Goal: Task Accomplishment & Management: Use online tool/utility

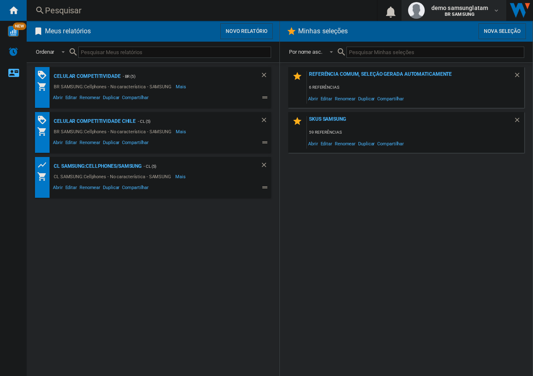
click at [479, 10] on span "demo samsunglatam" at bounding box center [459, 8] width 57 height 8
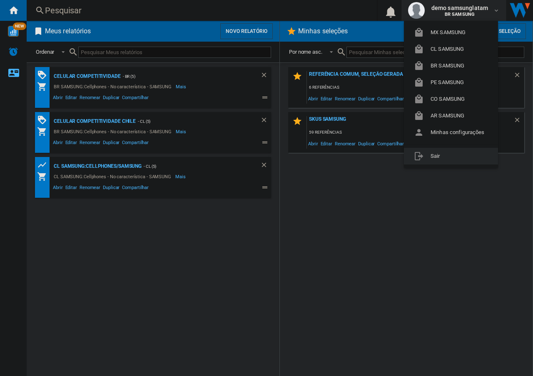
click at [440, 258] on md-backdrop at bounding box center [266, 188] width 533 height 376
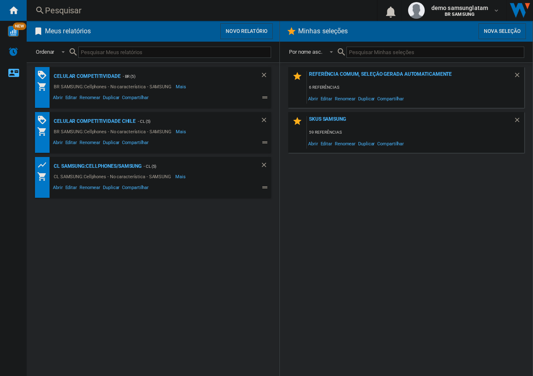
click at [236, 30] on button "Novo relatório" at bounding box center [246, 31] width 52 height 16
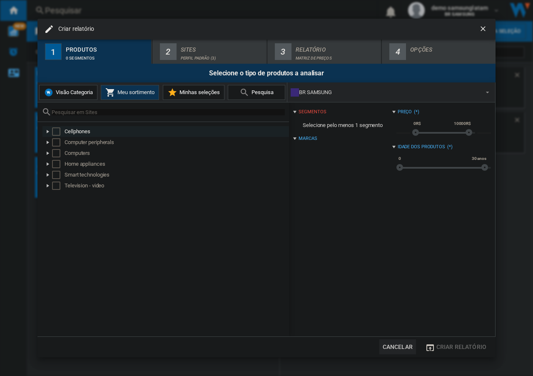
click at [56, 132] on div "Select" at bounding box center [56, 131] width 8 height 8
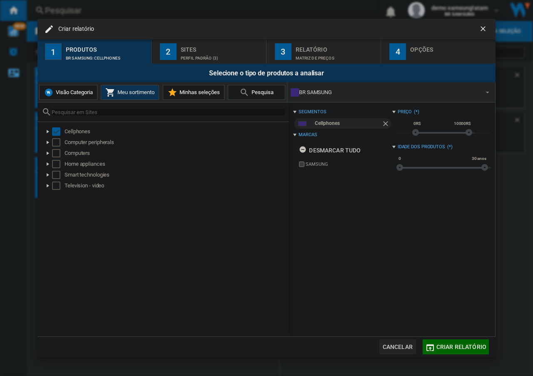
click at [214, 52] on div "Perfil padrão (3)" at bounding box center [222, 56] width 82 height 9
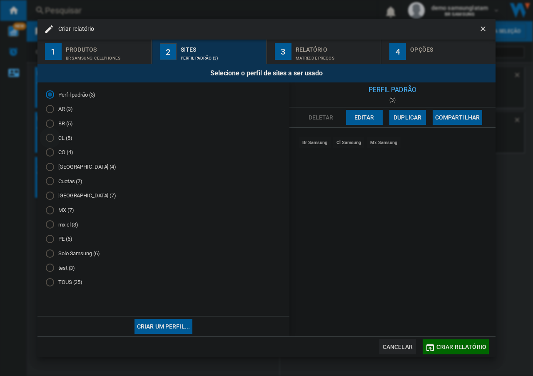
drag, startPoint x: 50, startPoint y: 137, endPoint x: 88, endPoint y: 176, distance: 54.7
click at [50, 137] on div "CL (5)" at bounding box center [50, 138] width 8 height 8
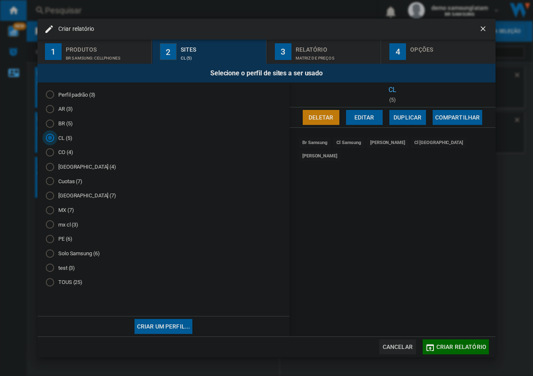
click at [50, 153] on div "CO (4)" at bounding box center [50, 152] width 8 height 8
click at [52, 167] on div "Colombia (4)" at bounding box center [50, 167] width 8 height 8
click at [53, 181] on div "Cuotas (7)" at bounding box center [50, 181] width 8 height 8
click at [50, 196] on div "Mexico (7)" at bounding box center [50, 195] width 8 height 8
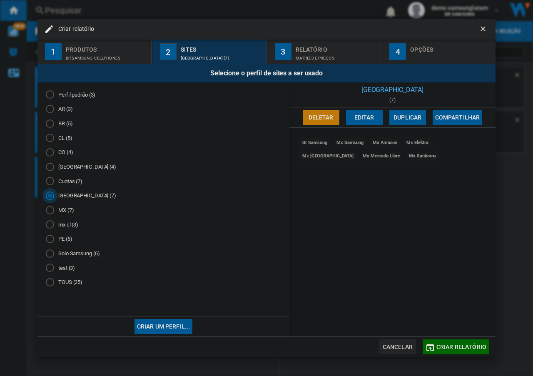
click at [52, 213] on div "MX (7)" at bounding box center [50, 210] width 8 height 8
click at [50, 228] on div "mx cl (3)" at bounding box center [50, 224] width 8 height 8
click at [51, 240] on div "PE (6)" at bounding box center [50, 239] width 8 height 8
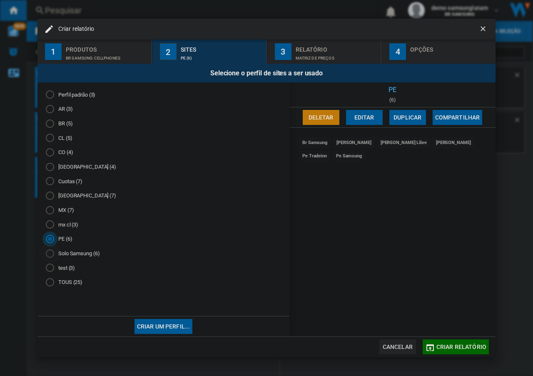
click at [50, 256] on div "Solo Samsung (6)" at bounding box center [50, 253] width 8 height 8
click at [48, 270] on div "test (3)" at bounding box center [50, 267] width 8 height 8
click at [48, 283] on div "TOUS (25)" at bounding box center [50, 282] width 8 height 8
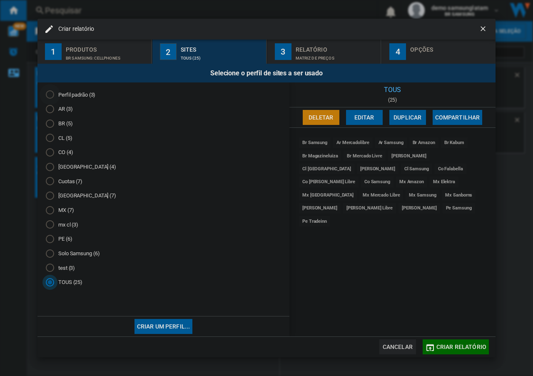
click at [50, 95] on div "Perfil padrão (3)" at bounding box center [50, 94] width 8 height 8
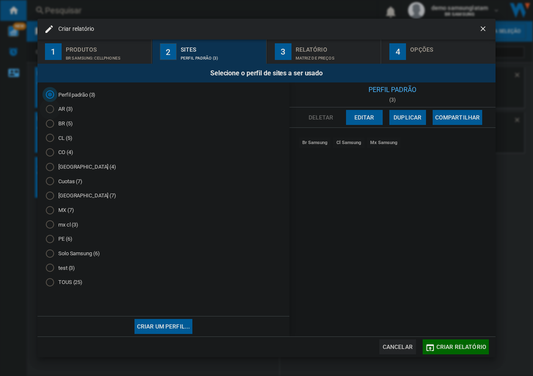
click at [50, 110] on div "AR (3)" at bounding box center [50, 109] width 8 height 8
drag, startPoint x: 51, startPoint y: 126, endPoint x: 53, endPoint y: 137, distance: 11.9
click at [51, 126] on div "BR (5)" at bounding box center [50, 123] width 8 height 8
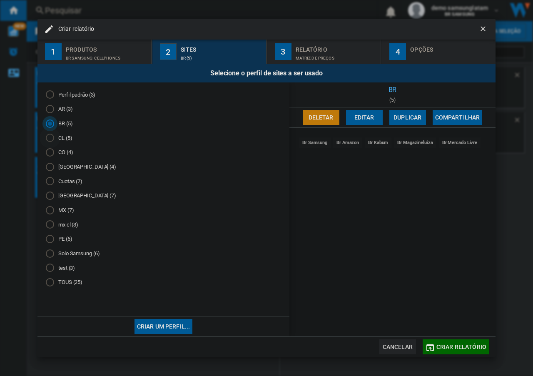
click at [51, 139] on div "CL (5)" at bounding box center [50, 138] width 8 height 8
click at [50, 149] on div "CO (4)" at bounding box center [50, 152] width 8 height 8
click at [482, 29] on ng-md-icon "getI18NText('BUTTONS.CLOSE_DIALOG')" at bounding box center [484, 30] width 10 height 10
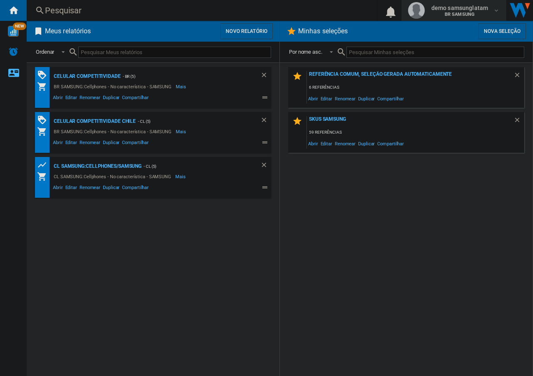
click at [487, 13] on span "BR SAMSUNG" at bounding box center [459, 14] width 57 height 5
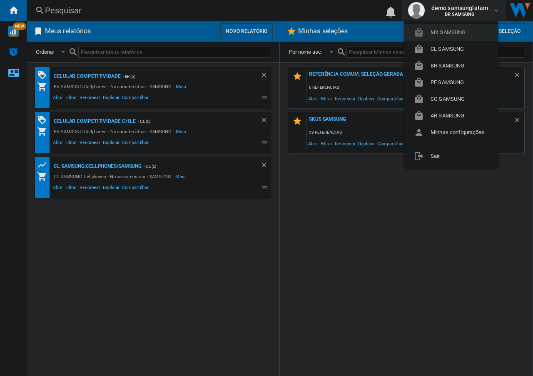
click at [456, 33] on button "MX SAMSUNG" at bounding box center [451, 32] width 94 height 17
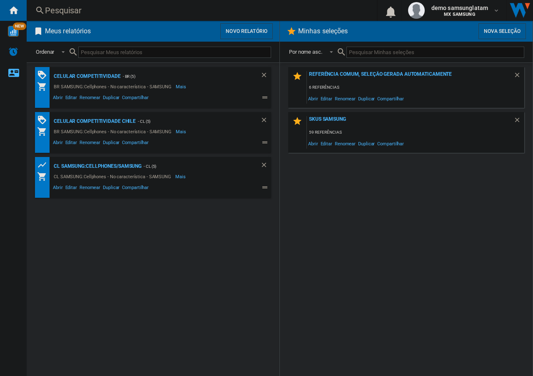
click at [235, 34] on button "Novo relatório" at bounding box center [246, 31] width 52 height 16
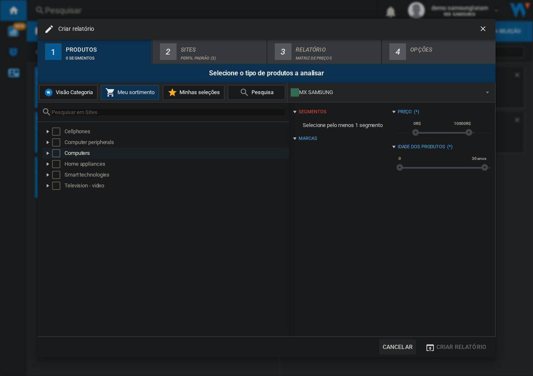
drag, startPoint x: 56, startPoint y: 133, endPoint x: 118, endPoint y: 153, distance: 65.1
click at [56, 133] on div "Select" at bounding box center [56, 131] width 8 height 8
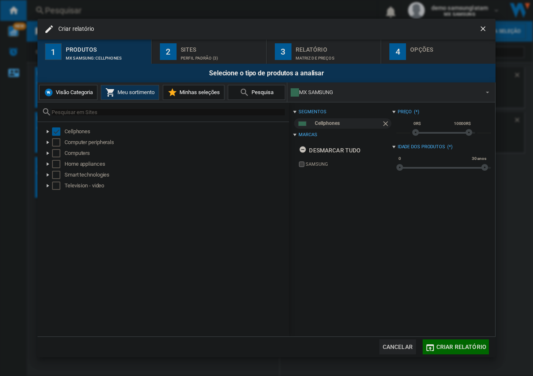
click at [217, 53] on div "Perfil padrão (3)" at bounding box center [222, 56] width 82 height 9
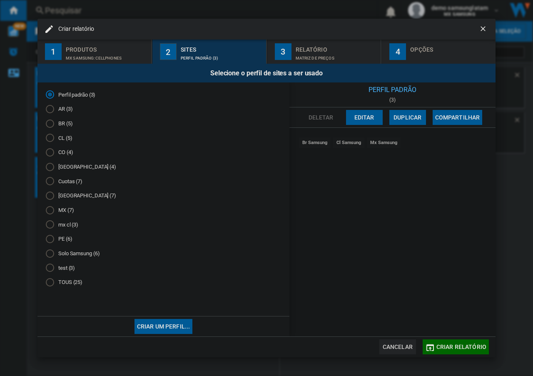
click at [49, 152] on div "CO (4)" at bounding box center [50, 152] width 8 height 8
click at [50, 140] on div "CL (5)" at bounding box center [50, 138] width 8 height 8
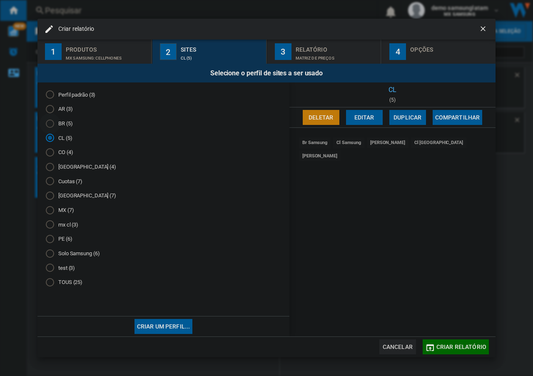
click at [50, 127] on div "BR (5)" at bounding box center [50, 123] width 8 height 8
click at [52, 108] on div "AR (3)" at bounding box center [50, 109] width 8 height 8
click at [52, 165] on div "Colombia (4)" at bounding box center [50, 167] width 8 height 8
drag, startPoint x: 49, startPoint y: 181, endPoint x: 50, endPoint y: 186, distance: 5.3
click at [49, 181] on div "Cuotas (7)" at bounding box center [50, 181] width 8 height 8
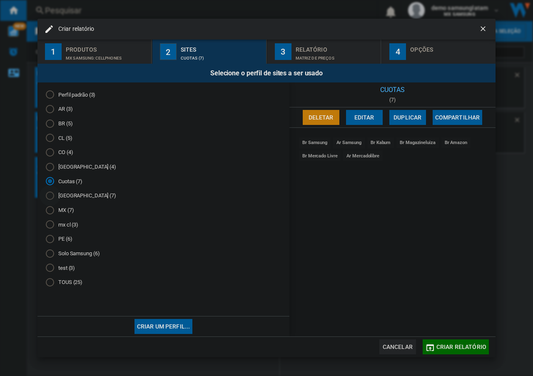
click at [50, 196] on div "Mexico (7)" at bounding box center [50, 195] width 8 height 8
drag, startPoint x: 50, startPoint y: 213, endPoint x: 49, endPoint y: 225, distance: 12.1
click at [50, 213] on div "MX (7)" at bounding box center [50, 210] width 8 height 8
drag, startPoint x: 49, startPoint y: 226, endPoint x: 49, endPoint y: 233, distance: 7.1
click at [49, 226] on div "mx cl (3)" at bounding box center [50, 224] width 8 height 8
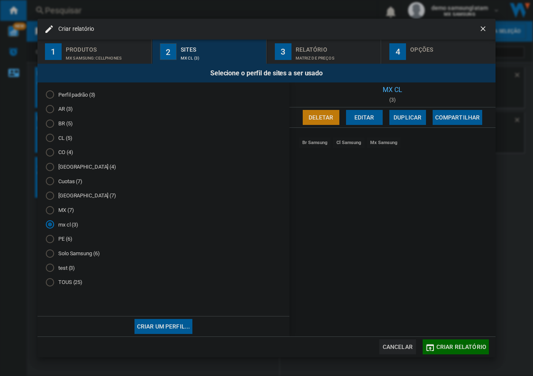
click at [49, 241] on div "PE (6)" at bounding box center [50, 239] width 8 height 8
click at [482, 28] on ng-md-icon "getI18NText('BUTTONS.CLOSE_DIALOG')" at bounding box center [484, 30] width 10 height 10
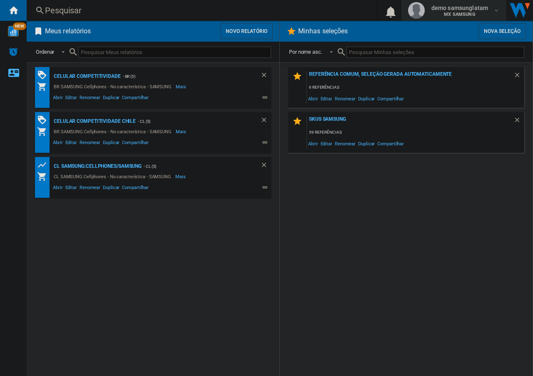
click at [473, 9] on span "demo samsunglatam" at bounding box center [459, 8] width 57 height 8
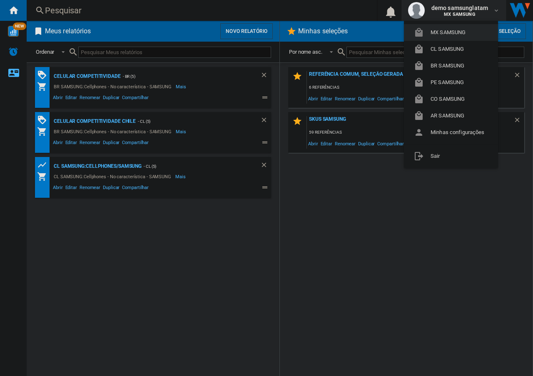
click at [450, 31] on button "MX SAMSUNG" at bounding box center [451, 32] width 94 height 17
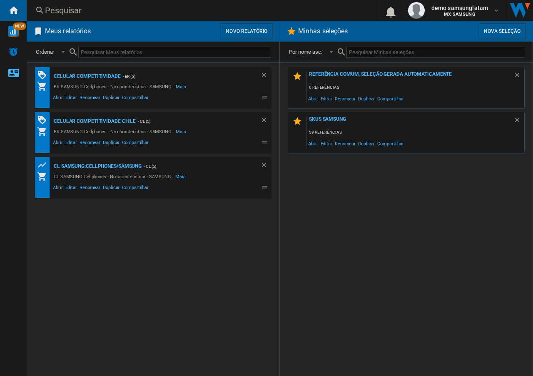
click at [252, 30] on button "Novo relatório" at bounding box center [246, 31] width 52 height 16
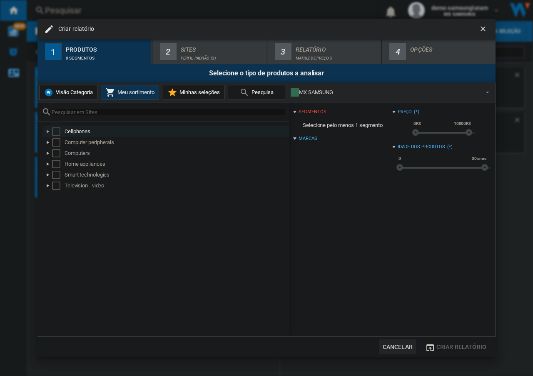
click at [56, 130] on div "Select" at bounding box center [56, 131] width 8 height 8
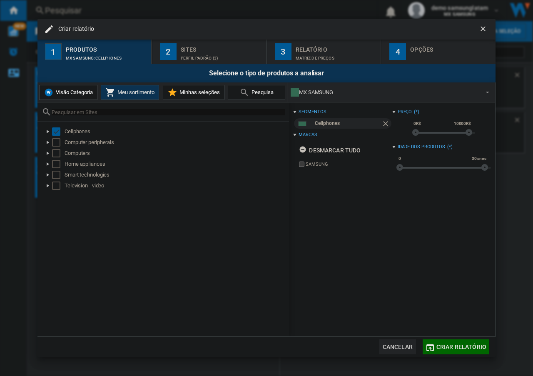
click at [466, 349] on span "Criar relatório" at bounding box center [461, 346] width 50 height 7
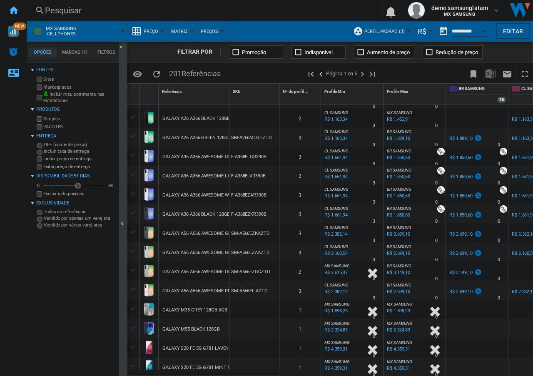
scroll to position [166, 0]
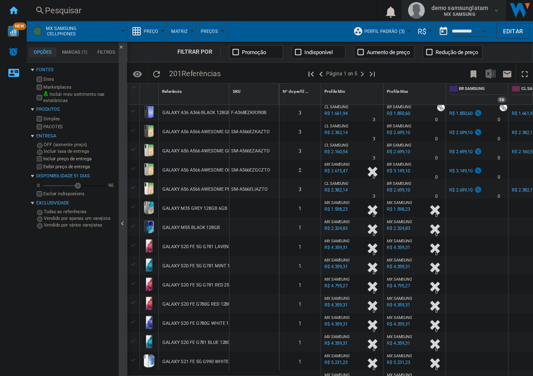
click at [477, 11] on span "demo samsunglatam" at bounding box center [459, 8] width 57 height 8
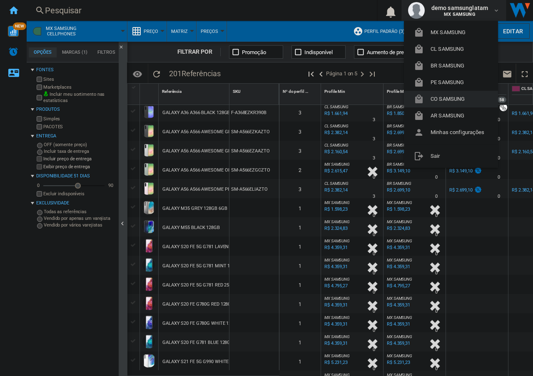
click at [454, 99] on button "CO SAMSUNG" at bounding box center [451, 99] width 94 height 17
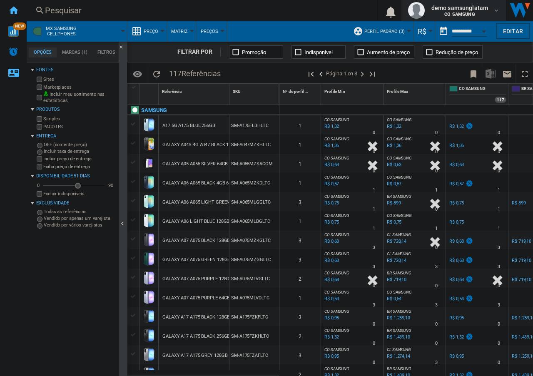
click at [464, 12] on b "CO SAMSUNG" at bounding box center [459, 14] width 30 height 5
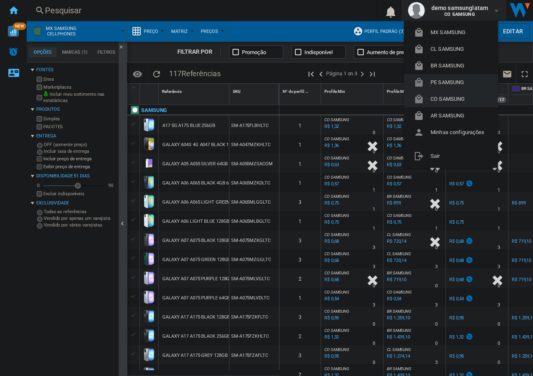
click at [447, 84] on button "PE SAMSUNG" at bounding box center [451, 82] width 94 height 17
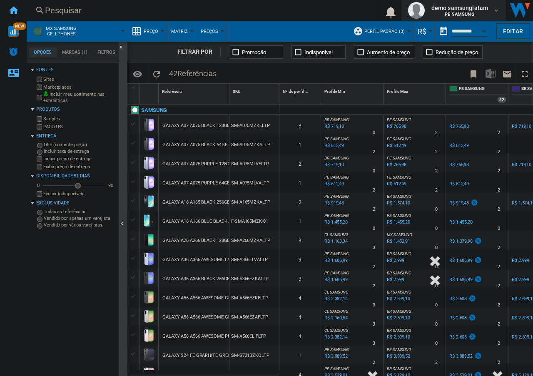
click at [474, 8] on span "demo samsunglatam" at bounding box center [459, 8] width 57 height 8
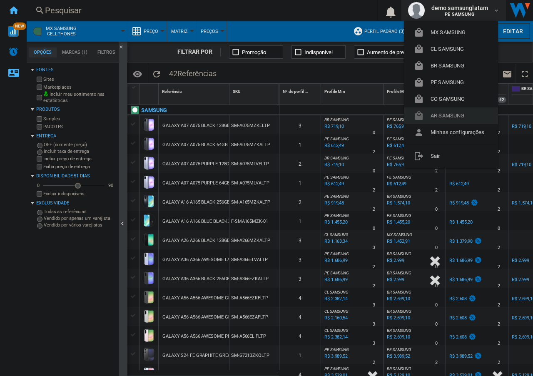
click at [459, 117] on button "AR SAMSUNG" at bounding box center [451, 115] width 94 height 17
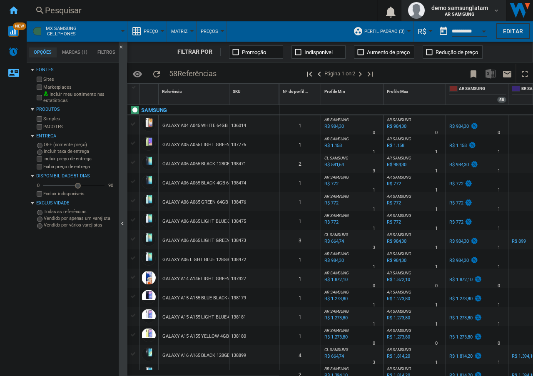
click at [474, 13] on b "AR SAMSUNG" at bounding box center [459, 14] width 30 height 5
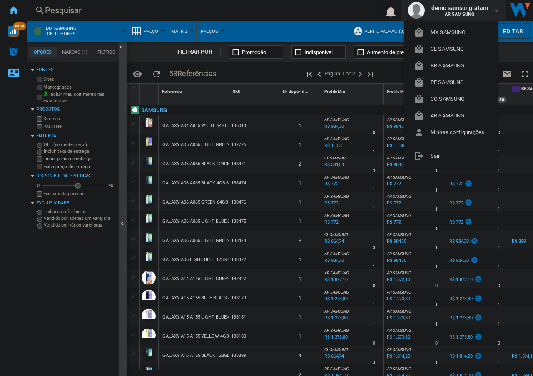
click at [310, 4] on md-backdrop at bounding box center [266, 188] width 533 height 376
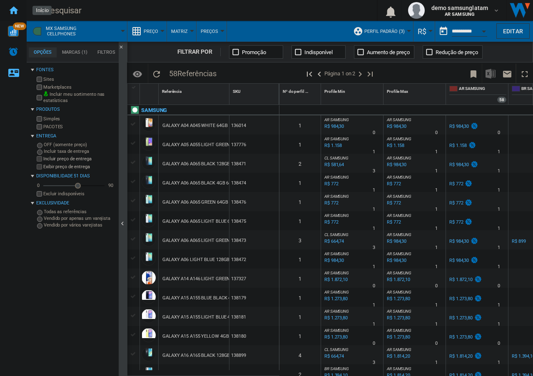
click at [13, 12] on ng-md-icon "Início" at bounding box center [13, 10] width 10 height 10
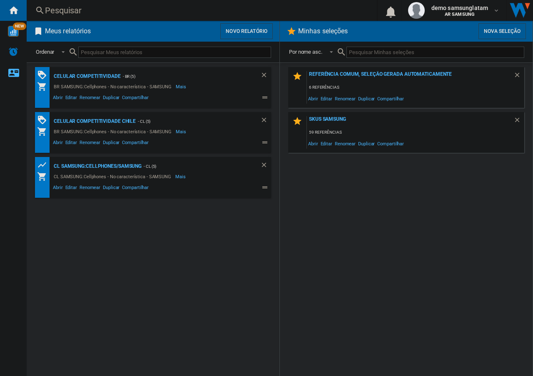
click at [249, 30] on button "Novo relatório" at bounding box center [246, 31] width 52 height 16
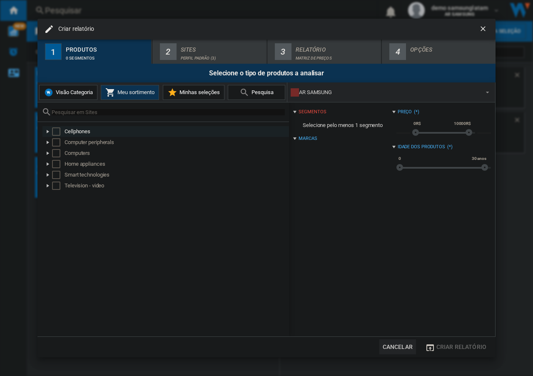
click at [56, 132] on div "Select" at bounding box center [56, 131] width 8 height 8
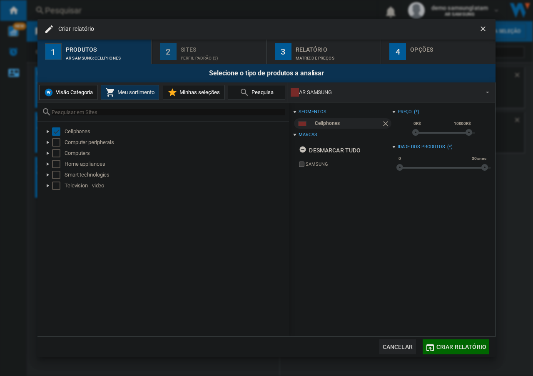
drag, startPoint x: 191, startPoint y: 54, endPoint x: 195, endPoint y: 57, distance: 5.0
click at [191, 55] on div "Perfil padrão (3)" at bounding box center [222, 56] width 82 height 9
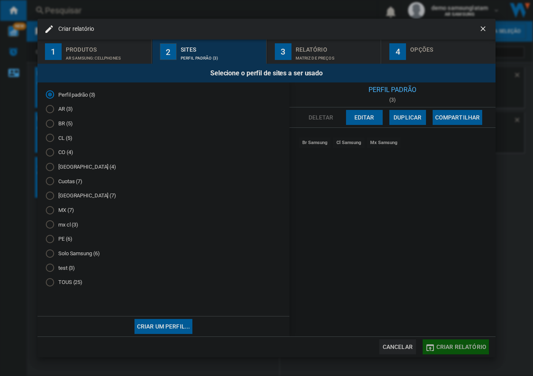
click at [455, 347] on span "Criar relatório" at bounding box center [461, 346] width 50 height 7
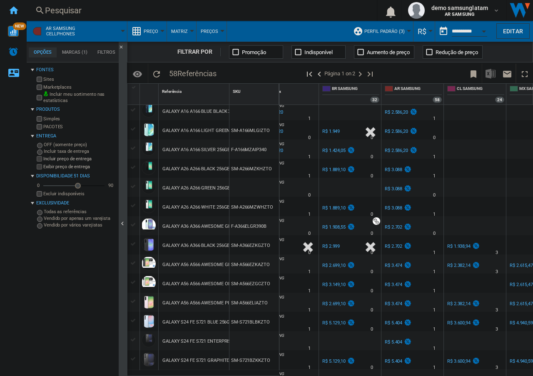
scroll to position [0, 169]
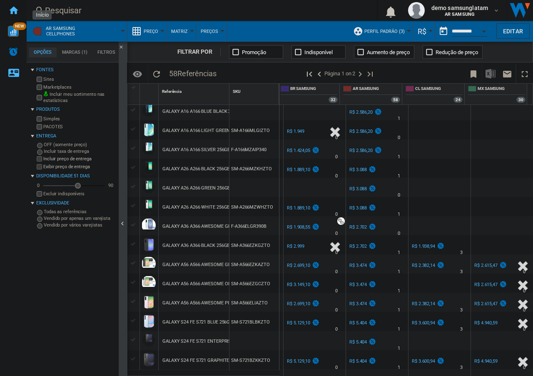
click at [16, 12] on ng-md-icon "Início" at bounding box center [13, 10] width 10 height 10
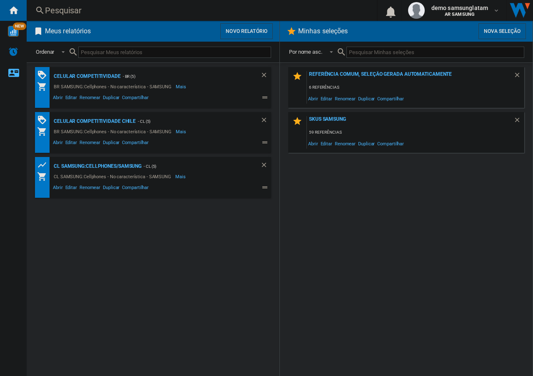
click at [242, 29] on button "Novo relatório" at bounding box center [246, 31] width 52 height 16
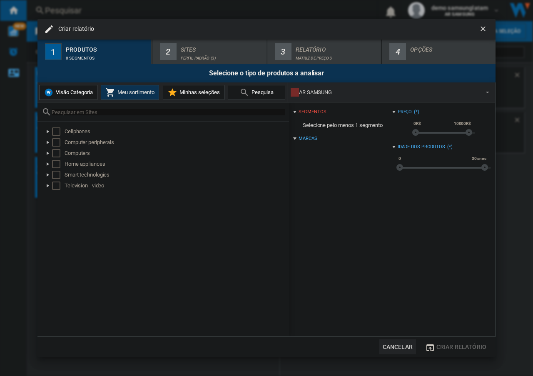
drag, startPoint x: 49, startPoint y: 93, endPoint x: 57, endPoint y: 102, distance: 12.4
click at [49, 93] on img "Criar relatório ..." at bounding box center [49, 92] width 10 height 10
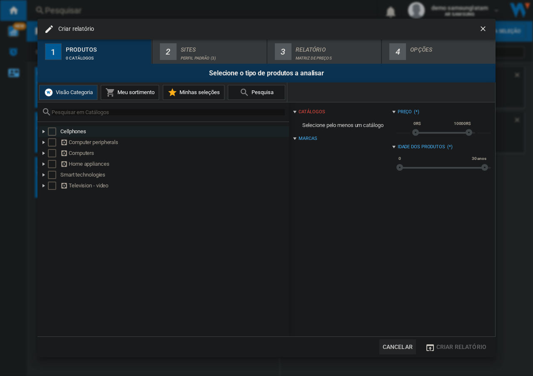
click at [44, 131] on div "Criar relatório ..." at bounding box center [44, 131] width 8 height 8
click at [52, 132] on div "Select" at bounding box center [52, 131] width 8 height 8
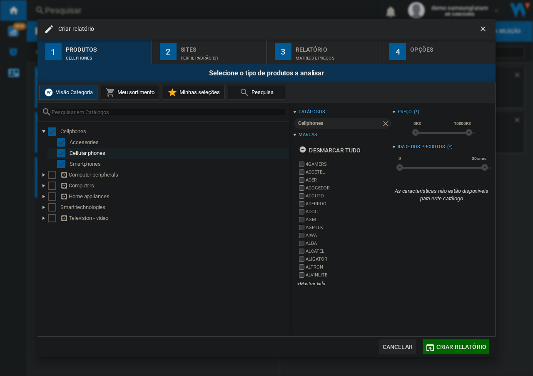
drag, startPoint x: 64, startPoint y: 143, endPoint x: 62, endPoint y: 153, distance: 10.5
click at [64, 143] on div "Select" at bounding box center [61, 142] width 8 height 8
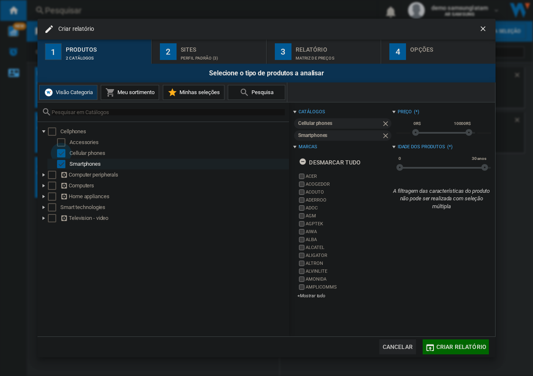
drag, startPoint x: 63, startPoint y: 152, endPoint x: 61, endPoint y: 159, distance: 7.4
click at [62, 153] on div "Select" at bounding box center [61, 153] width 8 height 8
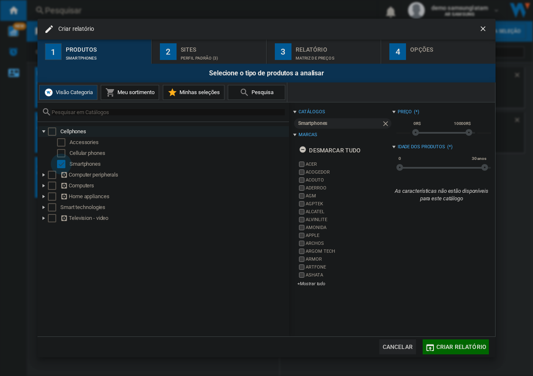
drag, startPoint x: 60, startPoint y: 162, endPoint x: 51, endPoint y: 134, distance: 29.2
click at [60, 162] on div "Select" at bounding box center [61, 164] width 8 height 8
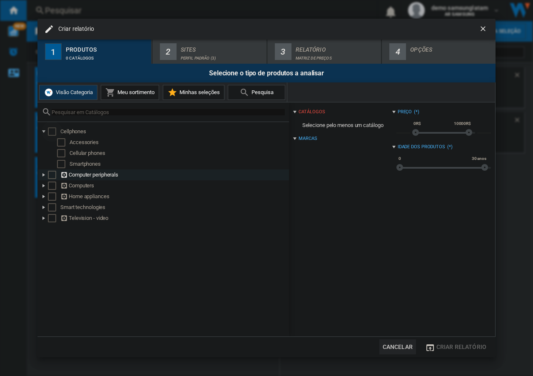
drag, startPoint x: 51, startPoint y: 131, endPoint x: 189, endPoint y: 176, distance: 144.8
click at [51, 131] on div "Select" at bounding box center [52, 131] width 8 height 8
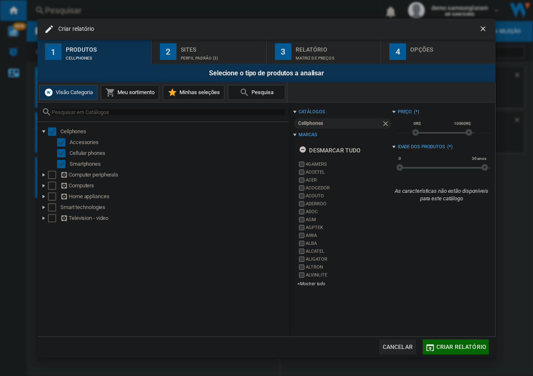
click at [131, 92] on span "Meu sortimento" at bounding box center [134, 92] width 39 height 6
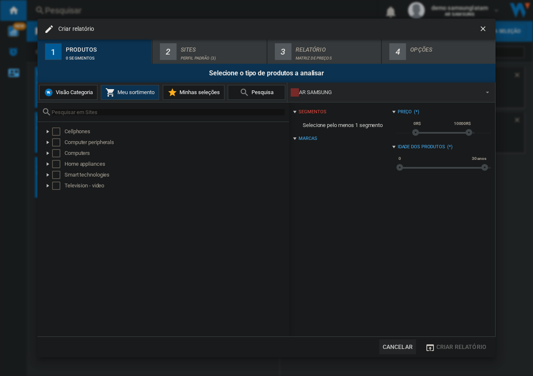
click at [68, 94] on span "Visão Categoria" at bounding box center [73, 92] width 39 height 6
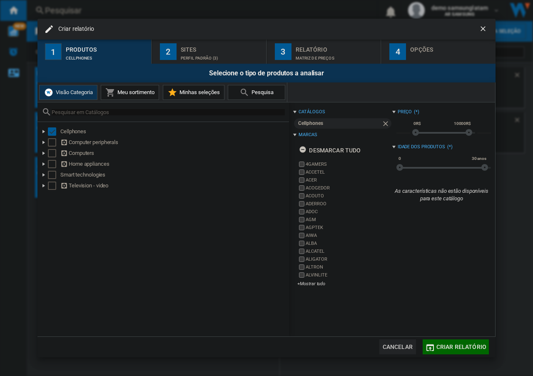
click at [223, 55] on div "Perfil padrão (3)" at bounding box center [222, 56] width 82 height 9
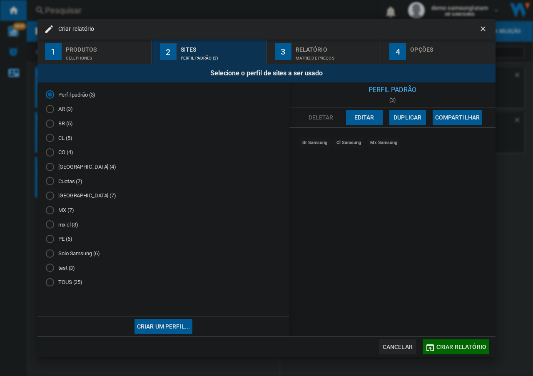
click at [51, 182] on div "Cuotas (7)" at bounding box center [50, 181] width 8 height 8
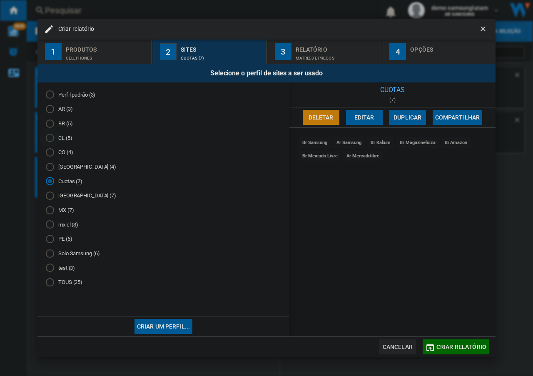
drag, startPoint x: 49, startPoint y: 139, endPoint x: 53, endPoint y: 137, distance: 5.0
click at [49, 139] on div "CL (5)" at bounding box center [50, 138] width 8 height 8
click at [52, 110] on div "AR (3)" at bounding box center [50, 109] width 8 height 8
click at [56, 138] on md-radio-button "CL (5)" at bounding box center [163, 138] width 235 height 8
click at [54, 153] on md-radio-button "CO (4)" at bounding box center [163, 153] width 235 height 8
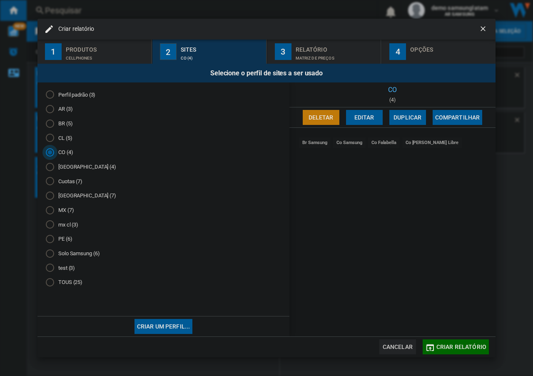
click at [56, 166] on md-radio-button "[GEOGRAPHIC_DATA] (4)" at bounding box center [163, 167] width 235 height 8
drag, startPoint x: 60, startPoint y: 179, endPoint x: 60, endPoint y: 184, distance: 4.6
click at [60, 179] on md-radio-button "Cuotas (7)" at bounding box center [163, 181] width 235 height 8
click at [60, 196] on md-radio-button "[GEOGRAPHIC_DATA] (7)" at bounding box center [163, 196] width 235 height 8
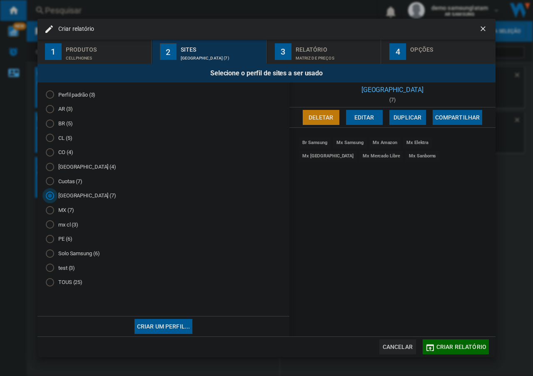
click at [62, 210] on md-radio-button "MX (7)" at bounding box center [163, 210] width 235 height 8
click at [65, 225] on md-radio-button "mx cl (3)" at bounding box center [163, 225] width 235 height 8
click at [66, 241] on md-radio-button "PE (6)" at bounding box center [163, 239] width 235 height 8
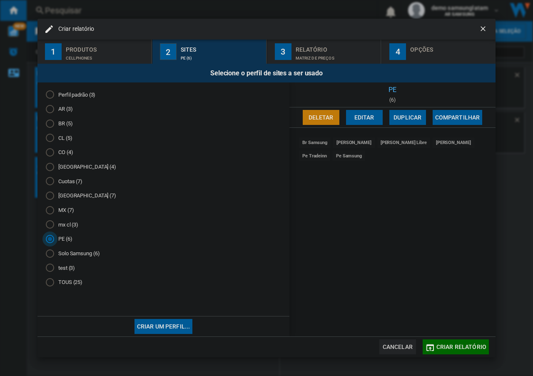
click at [454, 348] on span "Criar relatório" at bounding box center [461, 346] width 50 height 7
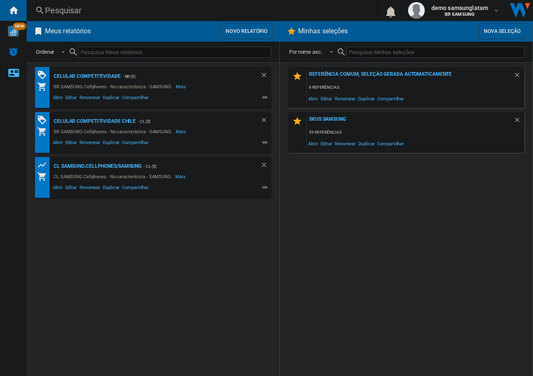
click at [384, 278] on div "Referência comum, seleção gerada automaticamente 6 referências Abrir Editar Ren…" at bounding box center [406, 219] width 236 height 305
click at [249, 28] on button "Novo relatório" at bounding box center [246, 31] width 52 height 16
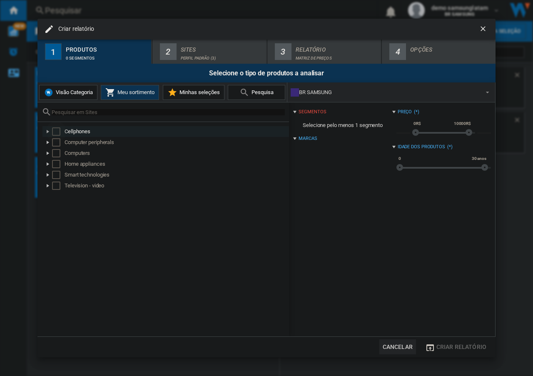
click at [57, 131] on div "Select" at bounding box center [56, 131] width 8 height 8
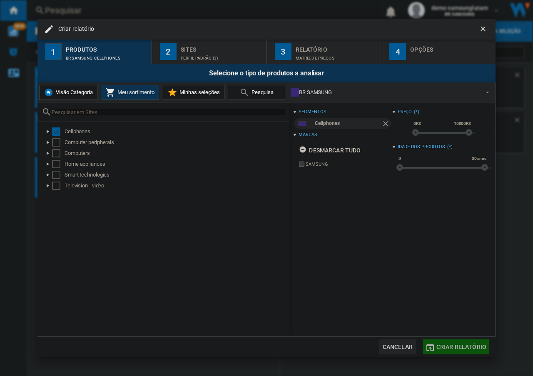
click at [451, 350] on span "Criar relatório" at bounding box center [461, 346] width 50 height 7
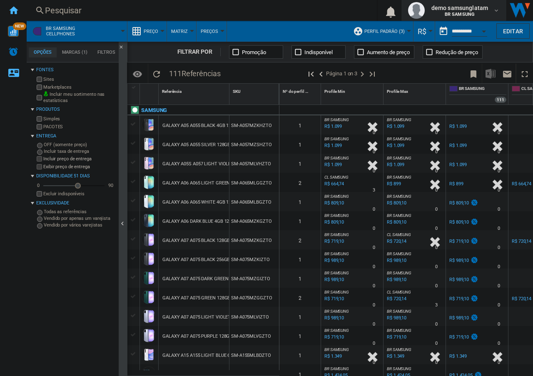
click at [482, 13] on span "BR SAMSUNG" at bounding box center [459, 14] width 57 height 5
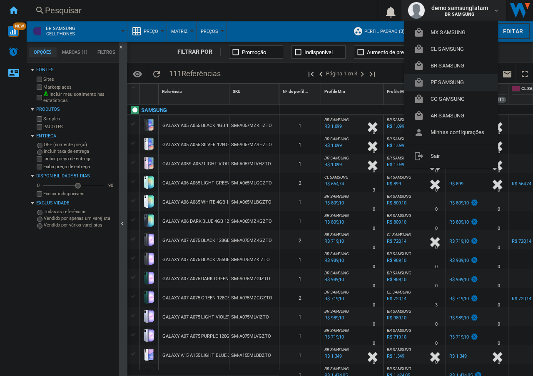
click at [451, 82] on button "PE SAMSUNG" at bounding box center [451, 82] width 94 height 17
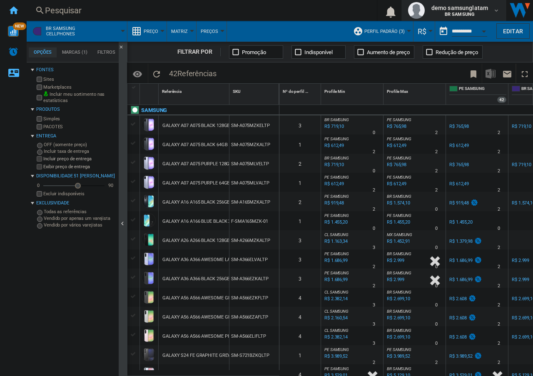
click at [486, 11] on span "demo samsunglatam" at bounding box center [459, 8] width 57 height 8
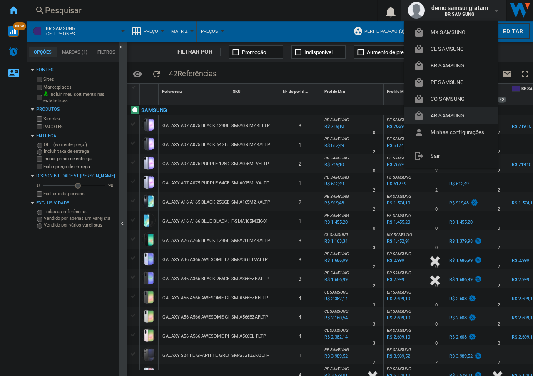
click at [444, 118] on button "AR SAMSUNG" at bounding box center [451, 115] width 94 height 17
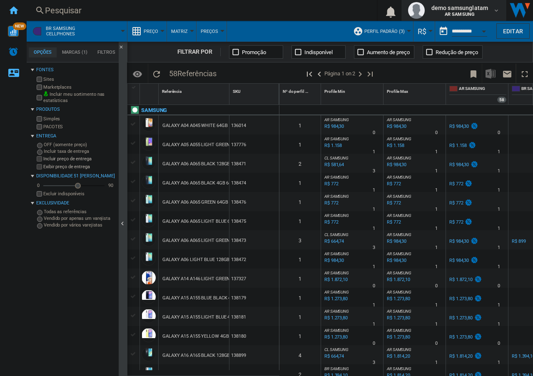
click at [486, 11] on span "demo samsunglatam" at bounding box center [459, 8] width 57 height 8
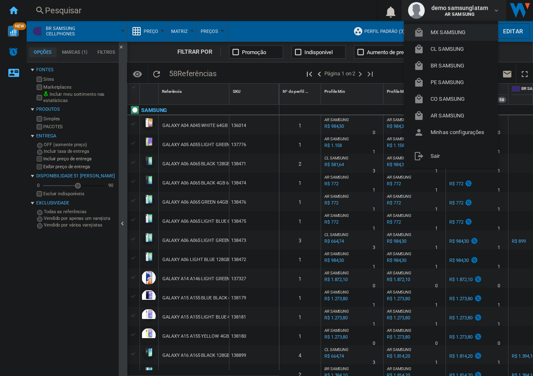
click at [457, 32] on button "MX SAMSUNG" at bounding box center [451, 32] width 94 height 17
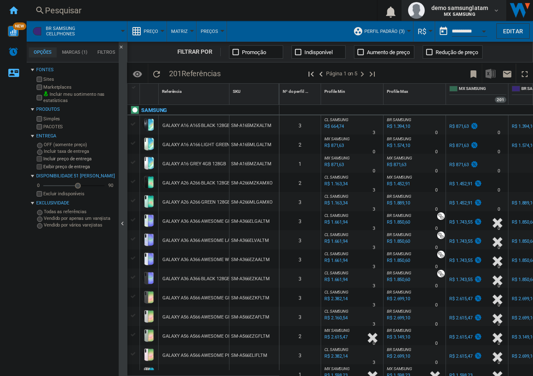
click at [483, 12] on span "MX SAMSUNG" at bounding box center [459, 14] width 57 height 5
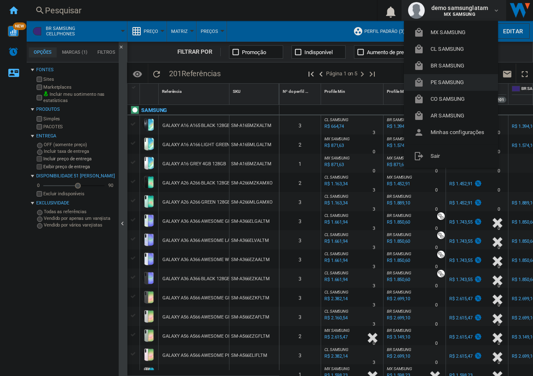
click at [451, 82] on button "PE SAMSUNG" at bounding box center [451, 82] width 94 height 17
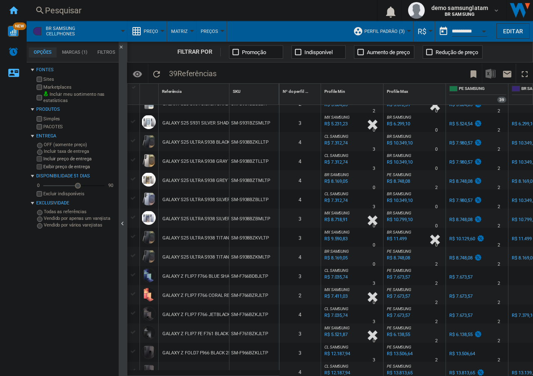
scroll to position [492, 0]
